Goal: Find contact information: Find contact information

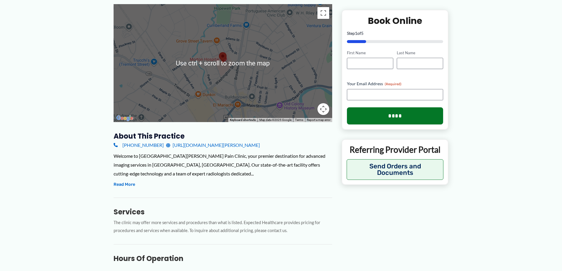
scroll to position [89, 0]
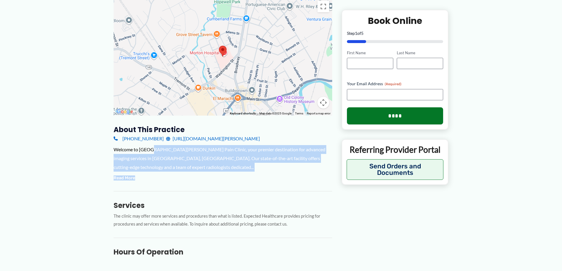
drag, startPoint x: 155, startPoint y: 143, endPoint x: 165, endPoint y: 179, distance: 36.7
click at [165, 179] on div "About this practice [PHONE_NUMBER] [URL][DOMAIN_NAME][PERSON_NAME] Welcome to […" at bounding box center [223, 267] width 219 height 285
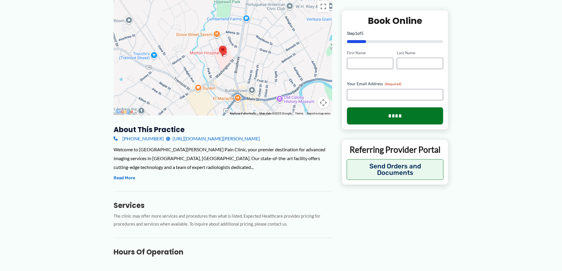
click at [166, 186] on div "About this practice [PHONE_NUMBER] [URL][DOMAIN_NAME][PERSON_NAME] Welcome to […" at bounding box center [223, 267] width 219 height 285
drag, startPoint x: 156, startPoint y: 134, endPoint x: 155, endPoint y: 139, distance: 5.4
click at [155, 139] on div "About this practice [PHONE_NUMBER] [URL][DOMAIN_NAME][PERSON_NAME] Welcome to […" at bounding box center [223, 267] width 219 height 285
click at [166, 183] on div "About this practice [PHONE_NUMBER] [URL][DOMAIN_NAME][PERSON_NAME] Welcome to […" at bounding box center [223, 267] width 219 height 285
drag, startPoint x: 122, startPoint y: 133, endPoint x: 123, endPoint y: 136, distance: 3.4
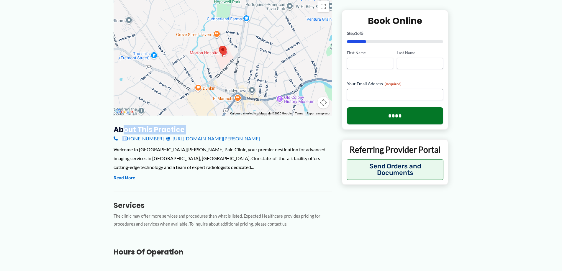
click at [123, 136] on div "About this practice [PHONE_NUMBER] [URL][DOMAIN_NAME][PERSON_NAME] Welcome to […" at bounding box center [223, 267] width 219 height 285
click at [157, 188] on div "About this practice [PHONE_NUMBER] [URL][DOMAIN_NAME][PERSON_NAME] Welcome to […" at bounding box center [223, 267] width 219 height 285
drag, startPoint x: 122, startPoint y: 146, endPoint x: 122, endPoint y: 139, distance: 6.8
click at [122, 139] on div "About this practice [PHONE_NUMBER] [URL][DOMAIN_NAME][PERSON_NAME] Welcome to […" at bounding box center [223, 267] width 219 height 285
click at [164, 194] on div "Services The clinic may offer more services and procedures than what is listed.…" at bounding box center [223, 209] width 219 height 37
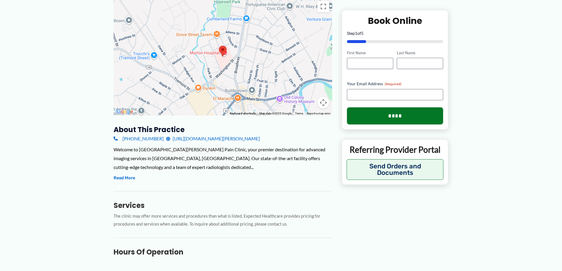
drag, startPoint x: 156, startPoint y: 141, endPoint x: 122, endPoint y: 141, distance: 33.4
click at [122, 141] on div "[PHONE_NUMBER] [URL][DOMAIN_NAME][PERSON_NAME]" at bounding box center [223, 138] width 219 height 9
copy link "[PHONE_NUMBER]"
click at [131, 177] on button "Read More" at bounding box center [125, 178] width 22 height 7
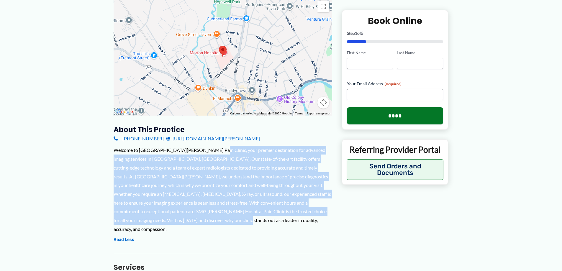
drag, startPoint x: 173, startPoint y: 222, endPoint x: 198, endPoint y: 160, distance: 67.1
click at [210, 148] on div "Welcome to [GEOGRAPHIC_DATA][PERSON_NAME] Pain Clinic, your premier destination…" at bounding box center [223, 190] width 219 height 88
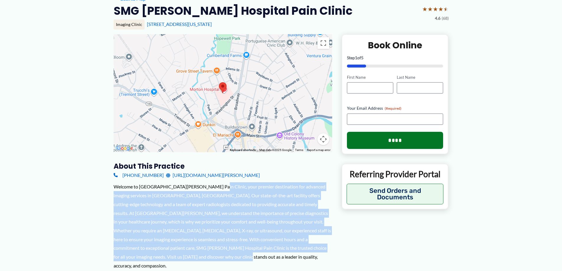
scroll to position [0, 0]
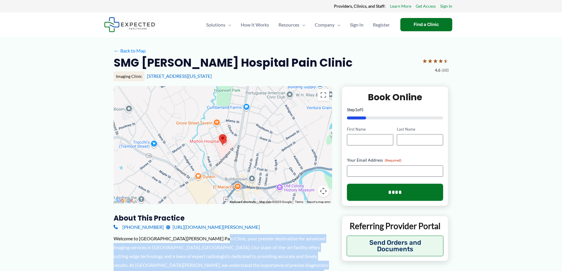
copy div "your premier destination for advanced imaging services in [GEOGRAPHIC_DATA], [G…"
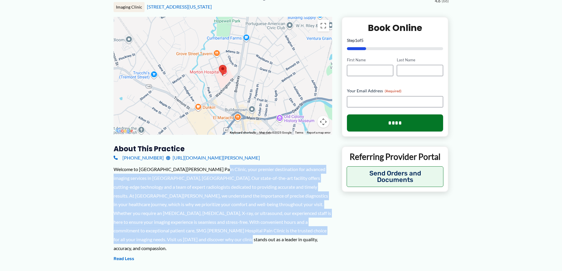
scroll to position [118, 0]
